Goal: Browse casually

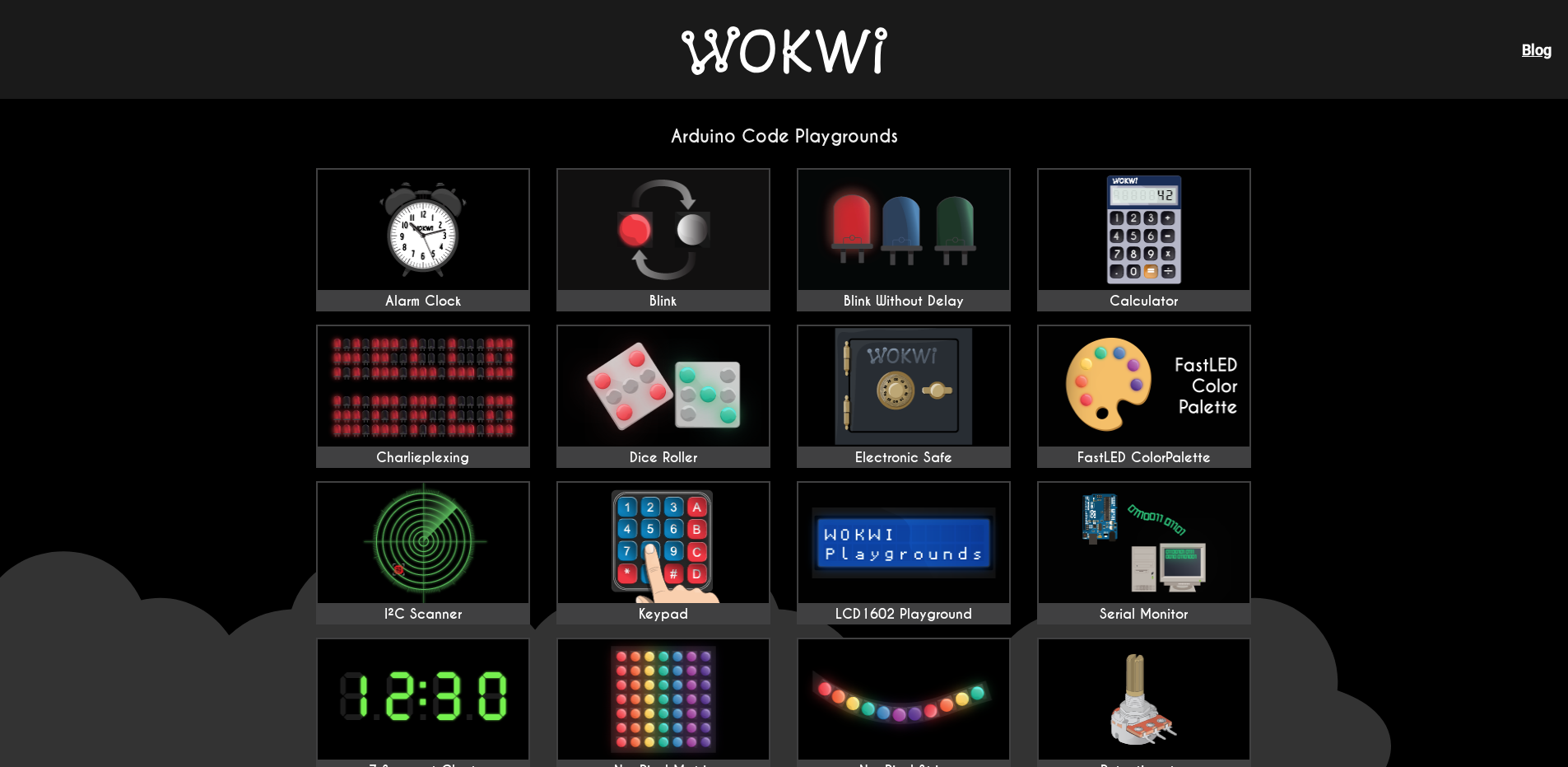
click at [829, 50] on img at bounding box center [784, 50] width 206 height 49
